Goal: Check status: Check status

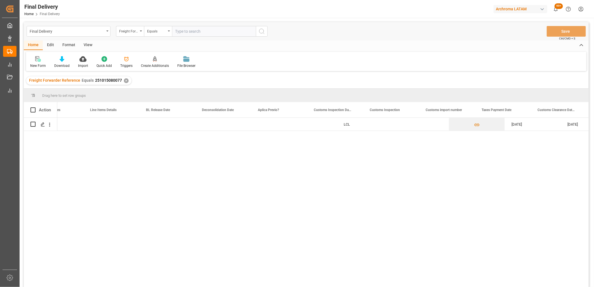
scroll to position [0, 365]
click at [492, 121] on div "Press SPACE to select this row." at bounding box center [503, 124] width 56 height 13
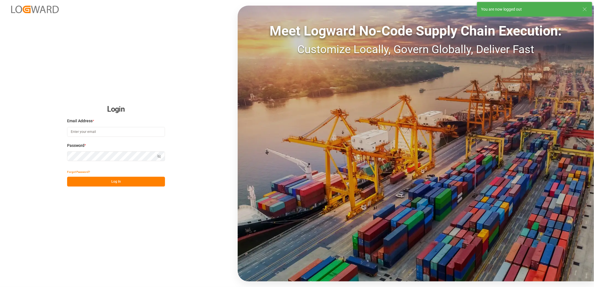
type input "erika.cervantes@leschaco.com"
click at [138, 177] on button "Log In" at bounding box center [116, 182] width 98 height 10
click at [132, 180] on button "Log In" at bounding box center [116, 182] width 98 height 10
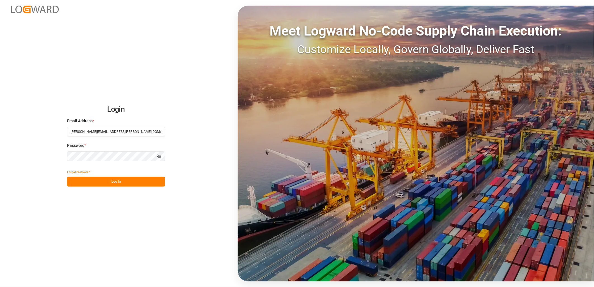
click at [125, 178] on button "Log In" at bounding box center [116, 182] width 98 height 10
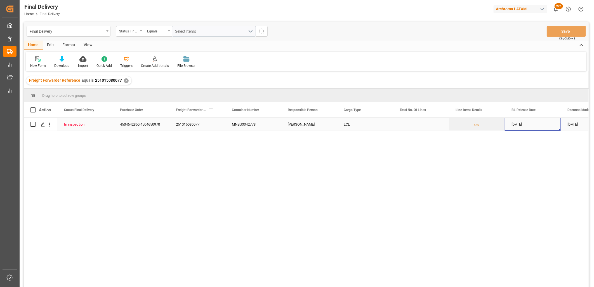
click at [526, 125] on div "[DATE]" at bounding box center [533, 124] width 56 height 13
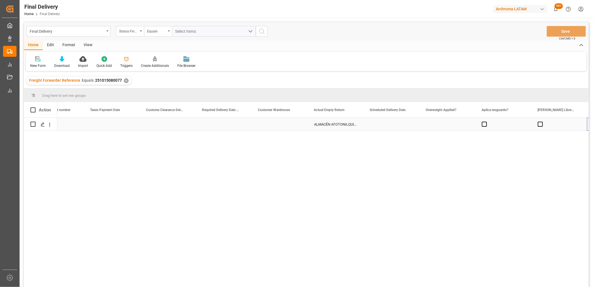
scroll to position [0, 757]
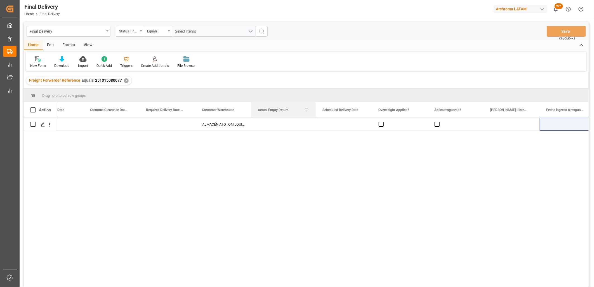
drag, startPoint x: 307, startPoint y: 105, endPoint x: 329, endPoint y: 106, distance: 22.7
click at [317, 106] on div at bounding box center [316, 109] width 2 height 15
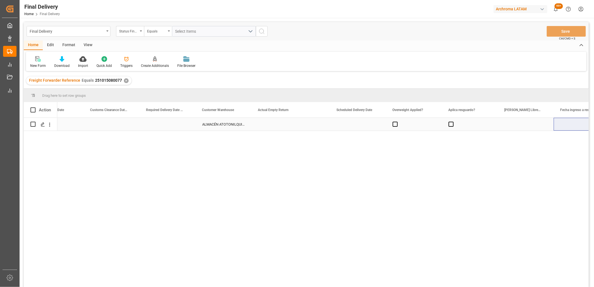
click at [361, 123] on div "Press SPACE to select this row." at bounding box center [358, 124] width 56 height 13
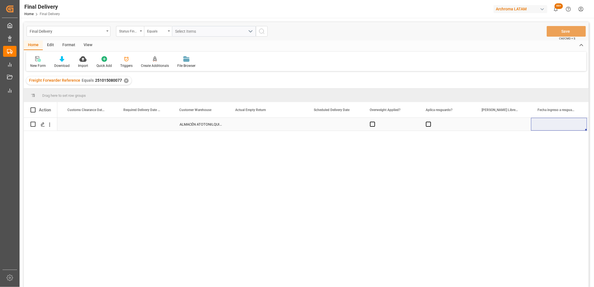
click at [248, 124] on div "Press SPACE to select this row." at bounding box center [268, 124] width 79 height 13
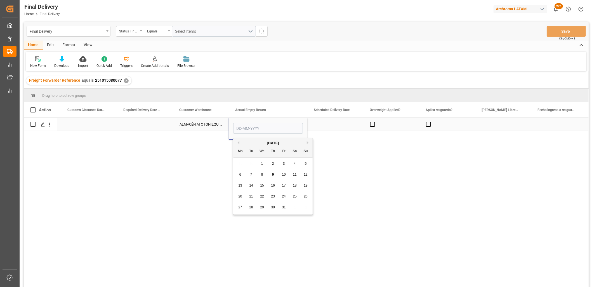
click at [244, 127] on input "Press SPACE to select this row." at bounding box center [268, 128] width 70 height 11
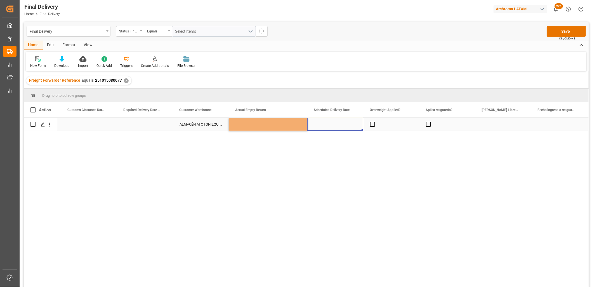
click at [329, 125] on div "Press SPACE to select this row." at bounding box center [335, 124] width 56 height 13
click at [556, 35] on button "Save" at bounding box center [566, 31] width 39 height 11
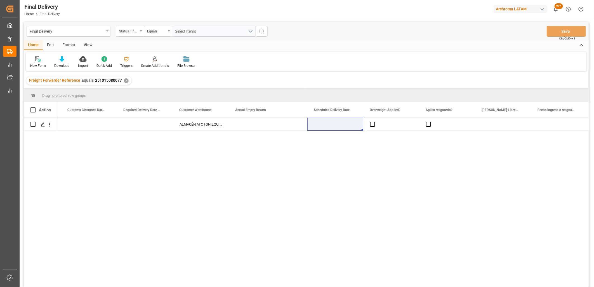
click at [105, 79] on span "251015080077" at bounding box center [108, 80] width 27 height 4
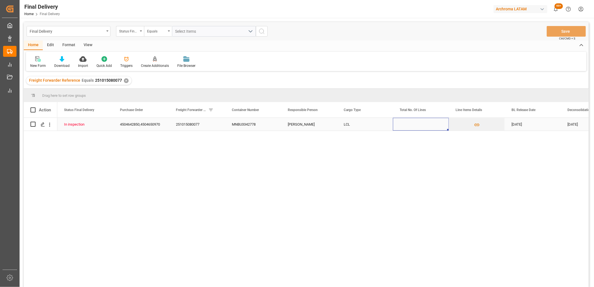
click at [411, 127] on div "Press SPACE to select this row." at bounding box center [421, 124] width 56 height 13
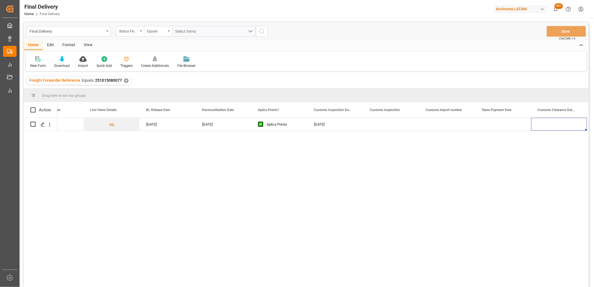
scroll to position [0, 421]
click at [443, 127] on div "Press SPACE to select this row." at bounding box center [447, 124] width 56 height 13
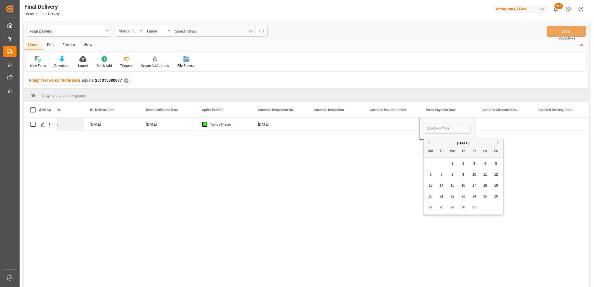
click at [452, 173] on span "8" at bounding box center [453, 175] width 2 height 4
type input "[DATE]"
click at [384, 127] on div "Press SPACE to select this row." at bounding box center [391, 124] width 56 height 13
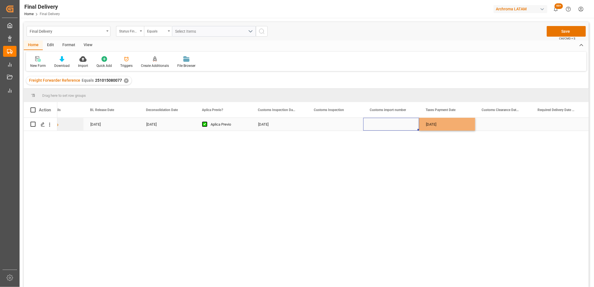
click at [384, 127] on div "Press SPACE to select this row." at bounding box center [391, 124] width 56 height 13
type input "25 16 3108 5003637"
click at [499, 126] on div "Press SPACE to select this row." at bounding box center [503, 124] width 56 height 13
click at [554, 33] on button "Save" at bounding box center [566, 31] width 39 height 11
